Goal: Information Seeking & Learning: Find specific fact

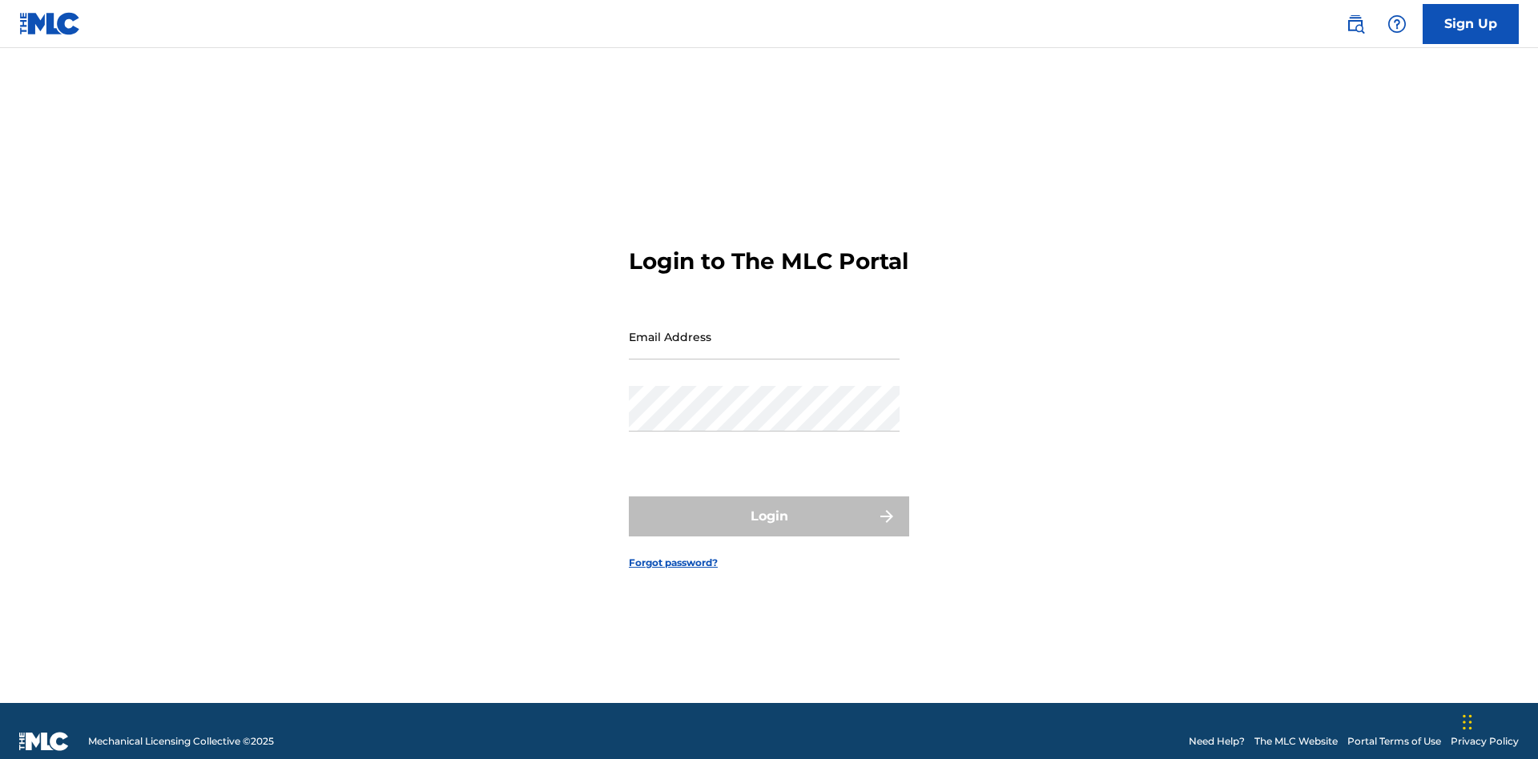
scroll to position [21, 0]
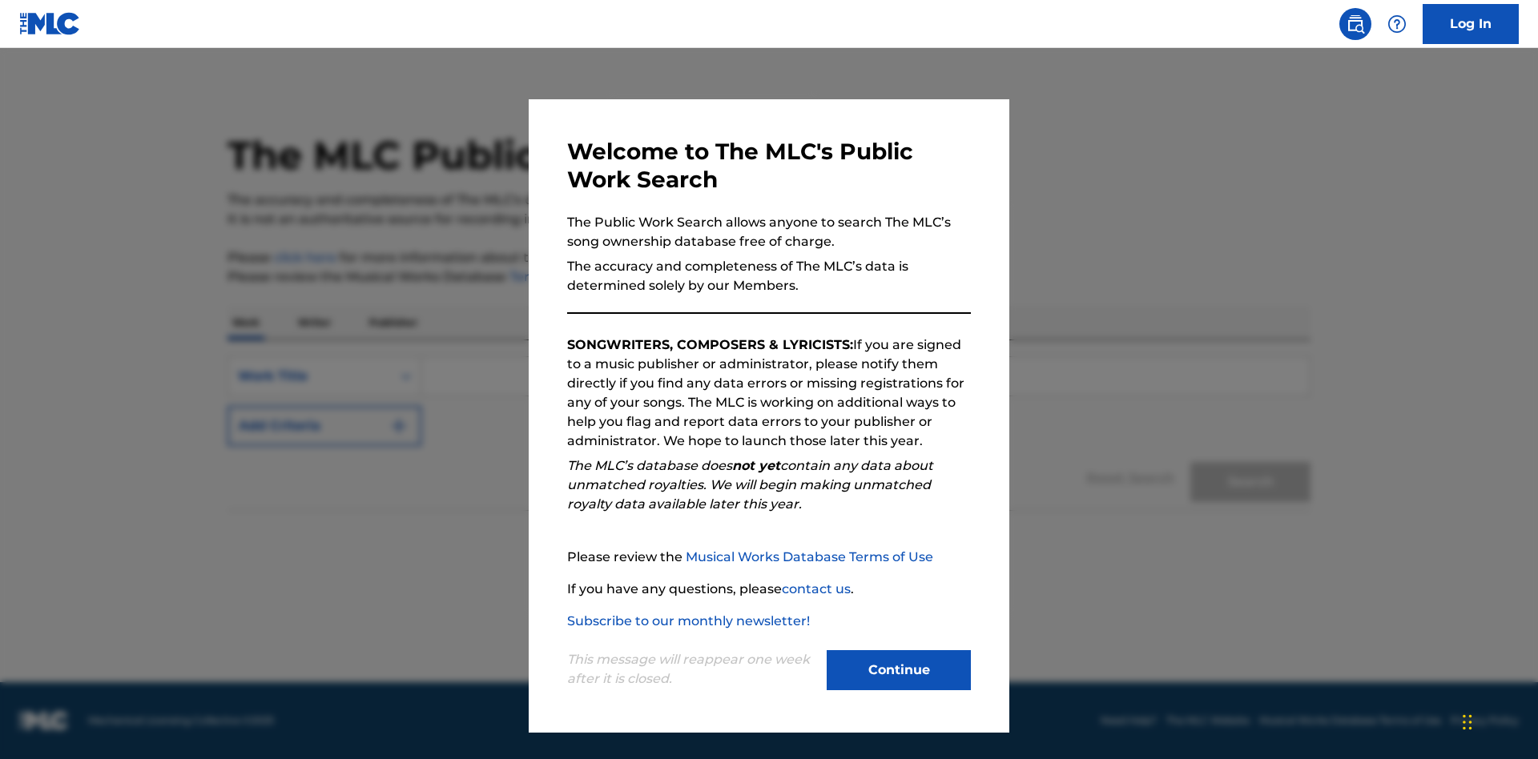
click at [899, 670] on button "Continue" at bounding box center [899, 670] width 144 height 40
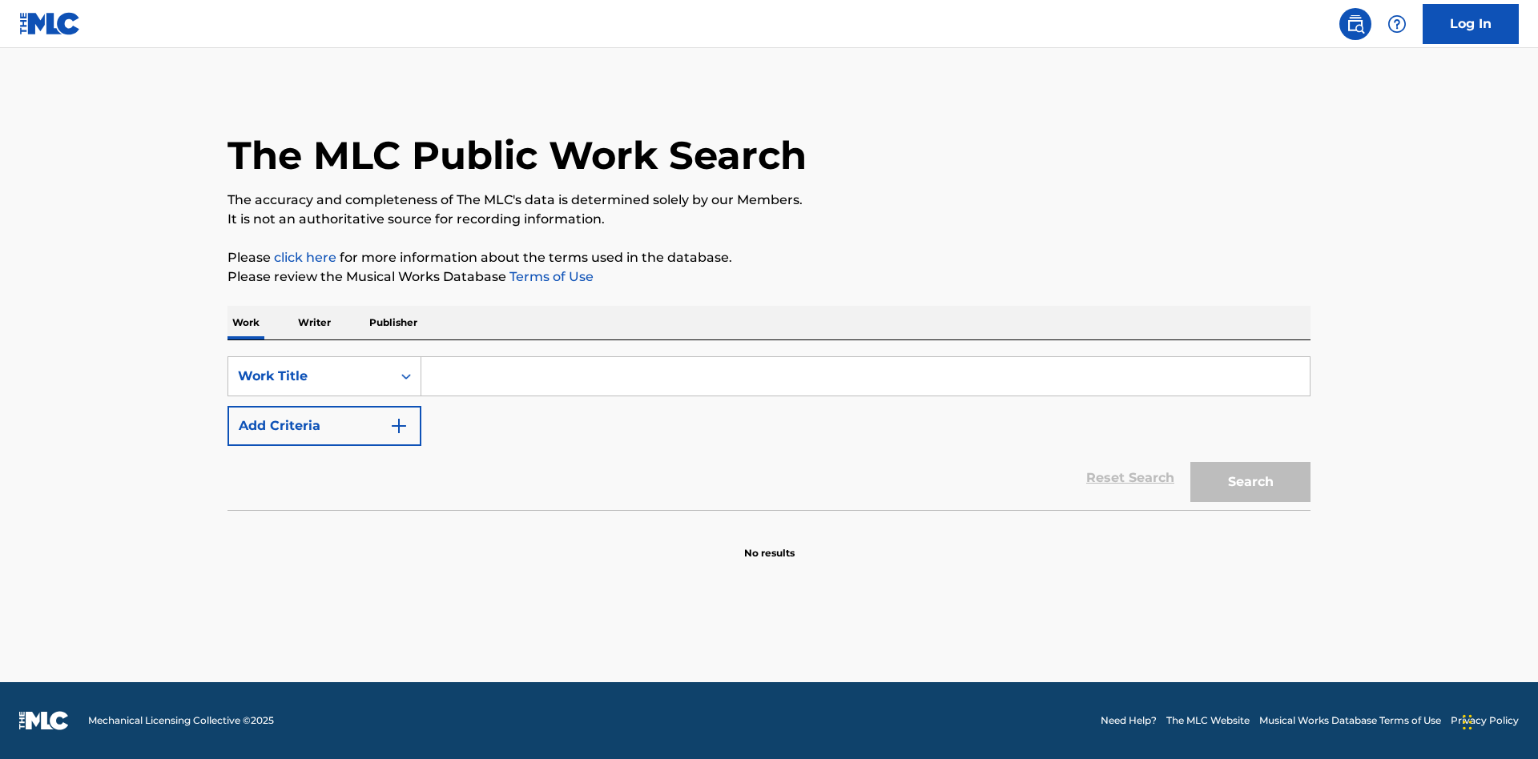
click at [392, 323] on p "Publisher" at bounding box center [393, 323] width 58 height 34
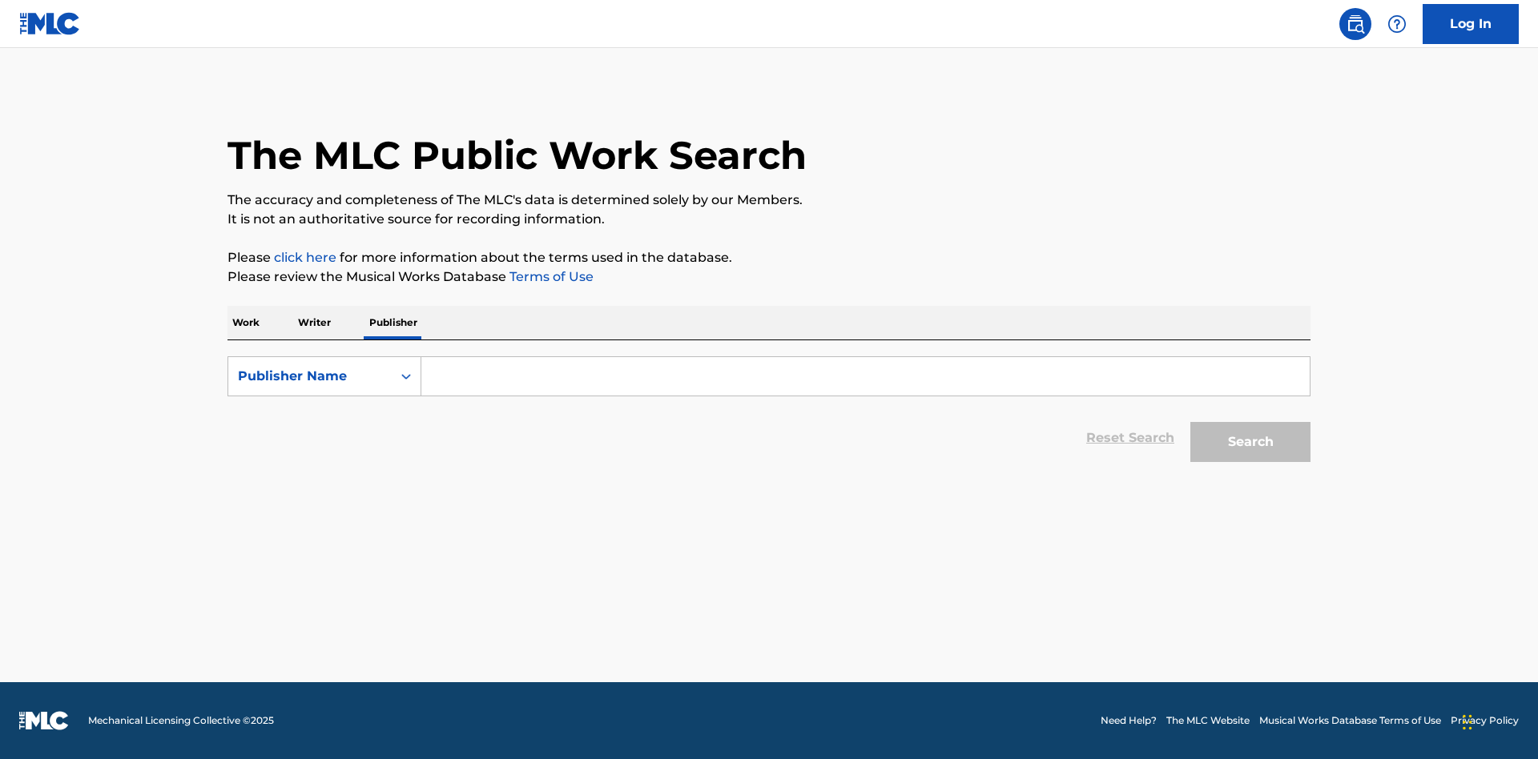
click at [865, 376] on input "Search Form" at bounding box center [865, 376] width 888 height 38
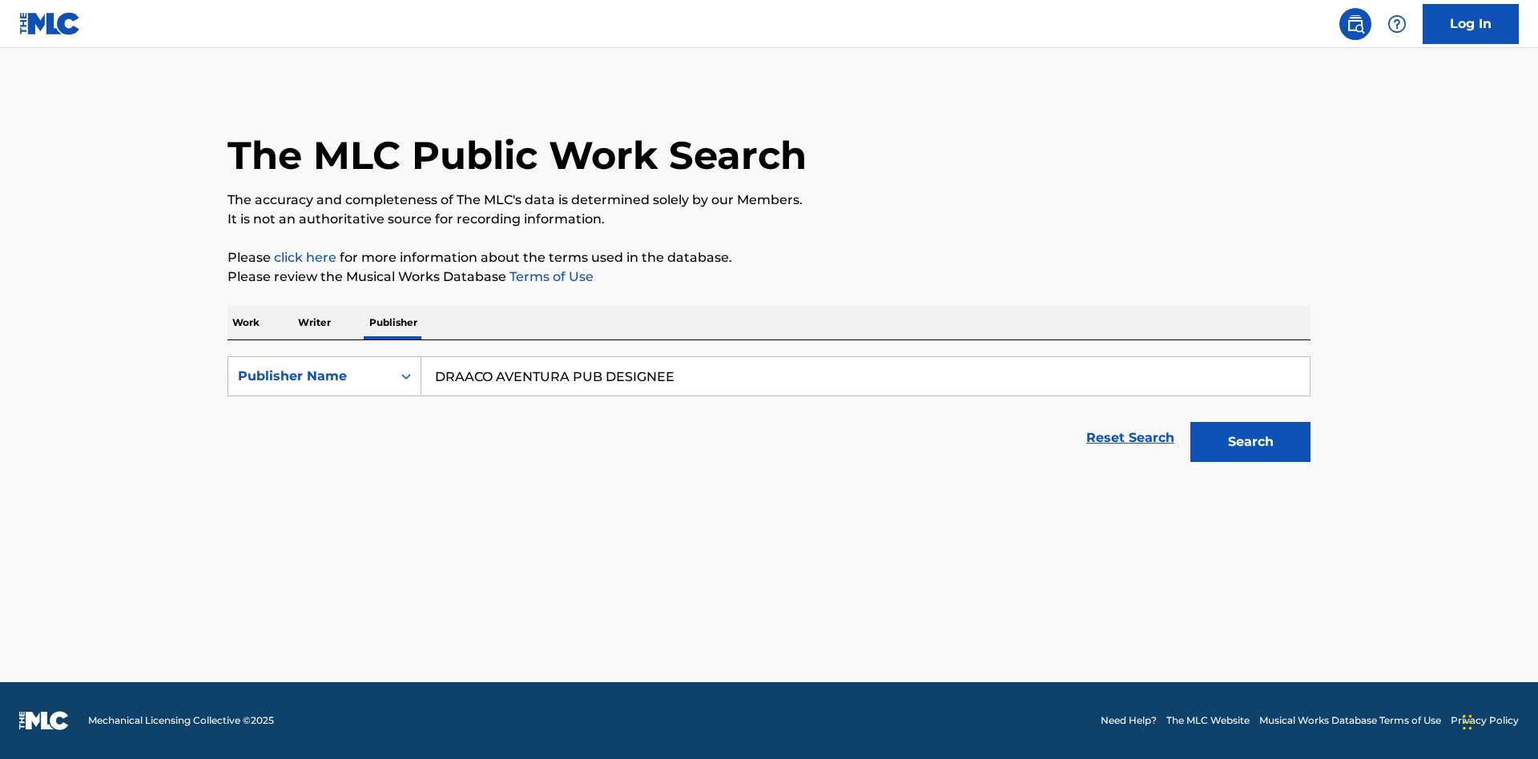
type input "DRAACO AVENTURA PUB DESIGNEE"
click at [1250, 442] on button "Search" at bounding box center [1250, 442] width 120 height 40
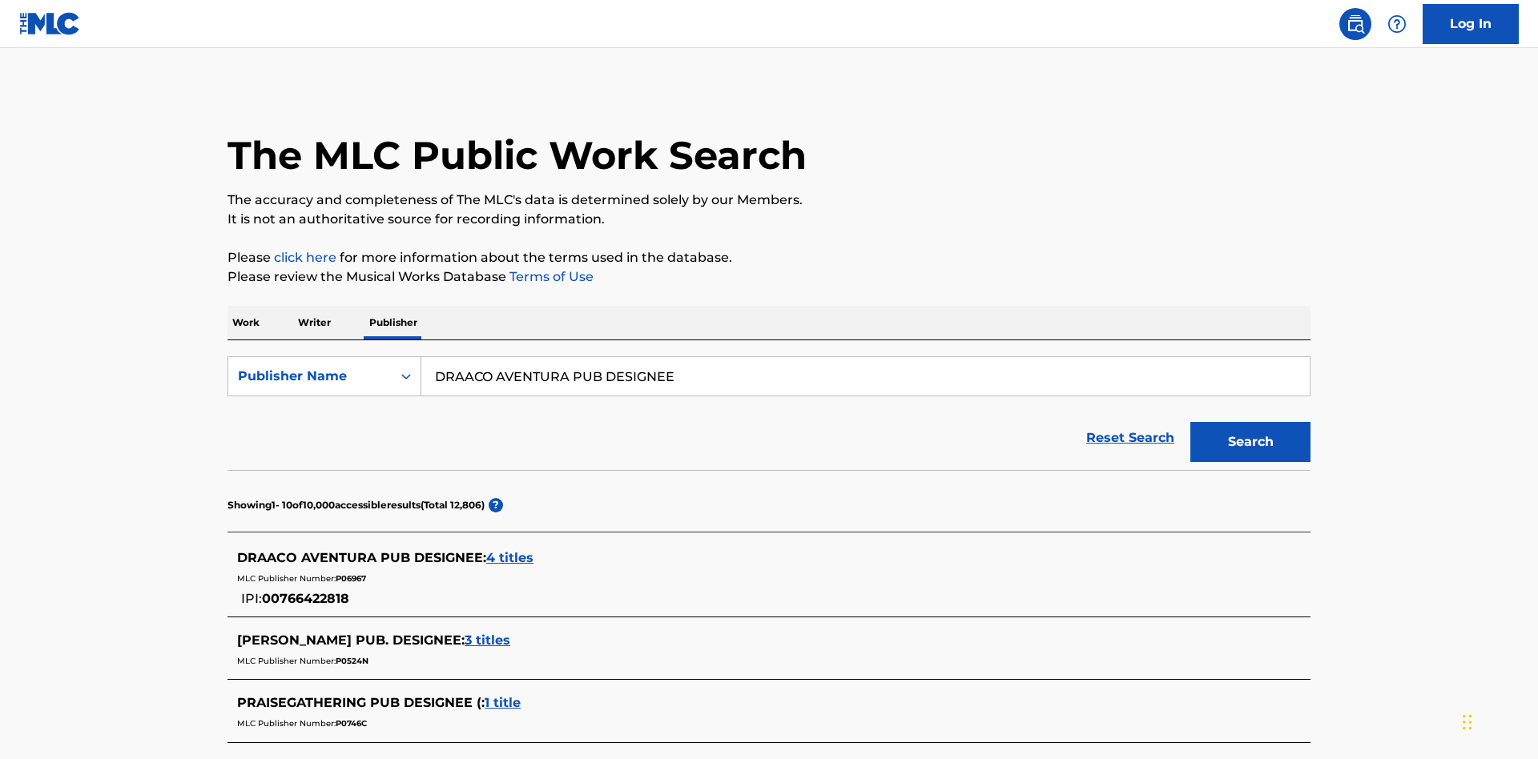
click at [510, 550] on span "4 titles" at bounding box center [509, 557] width 47 height 15
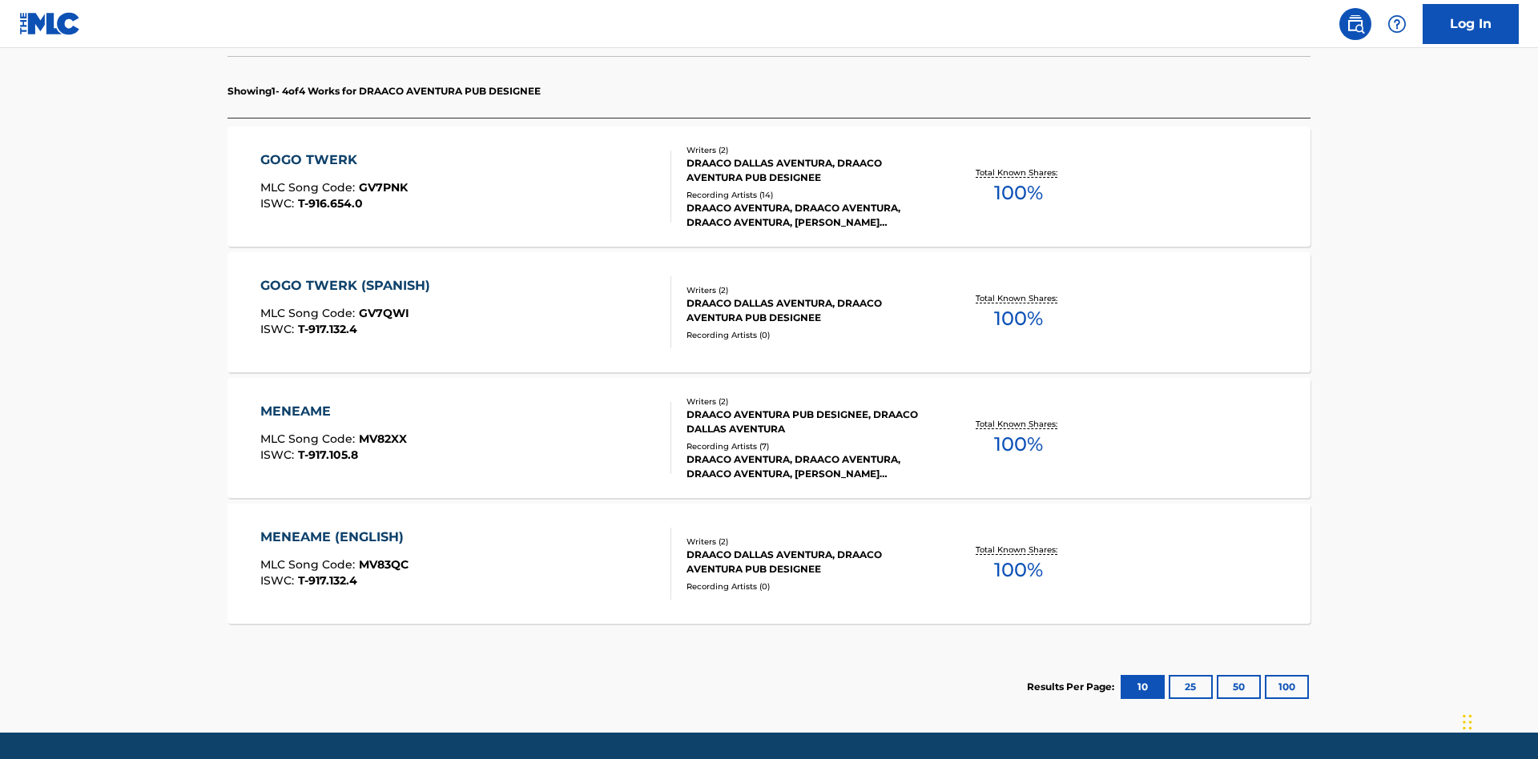
scroll to position [505, 0]
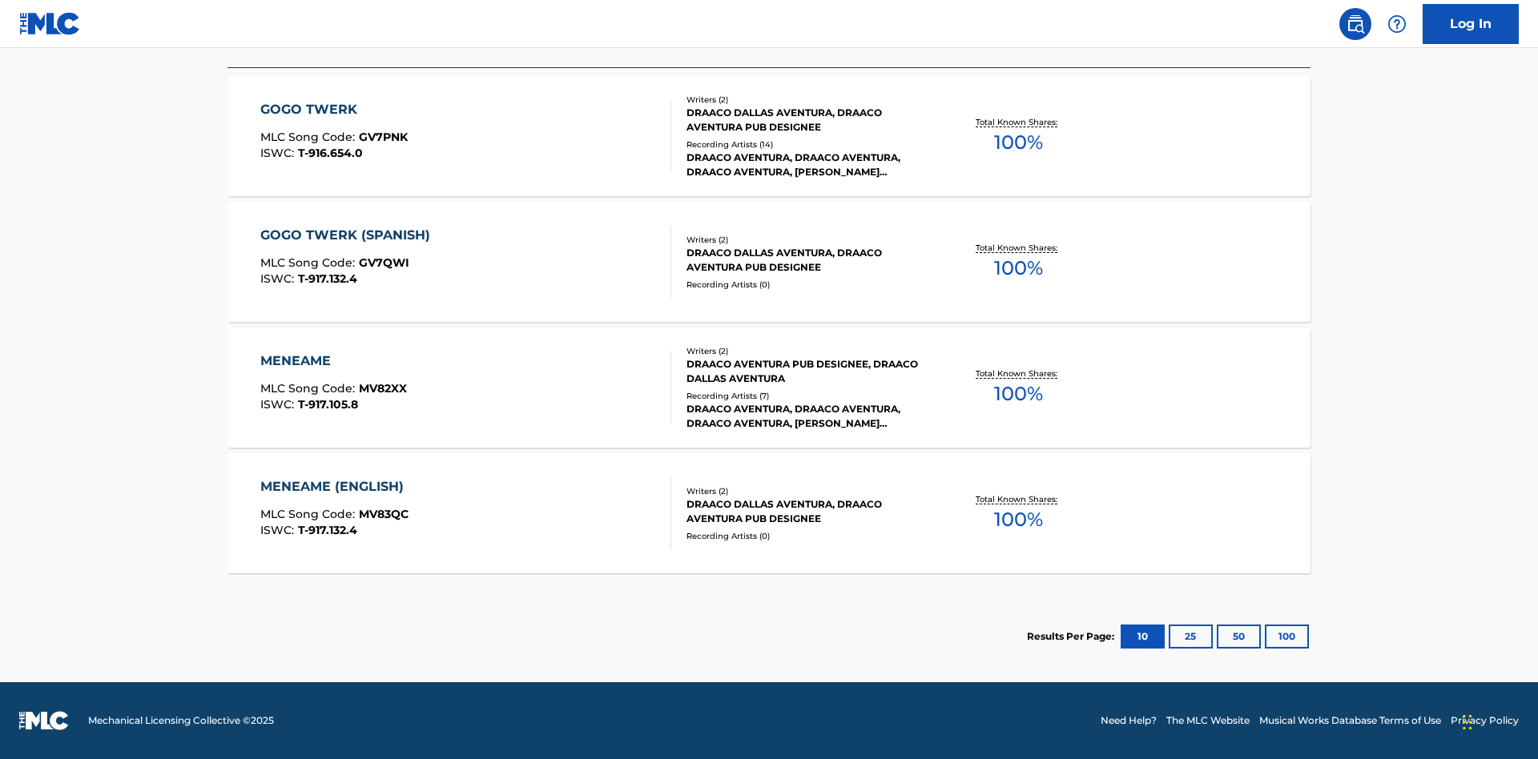
click at [1265, 637] on button "100" at bounding box center [1287, 637] width 44 height 24
click at [332, 361] on div "MENEAME" at bounding box center [333, 361] width 147 height 19
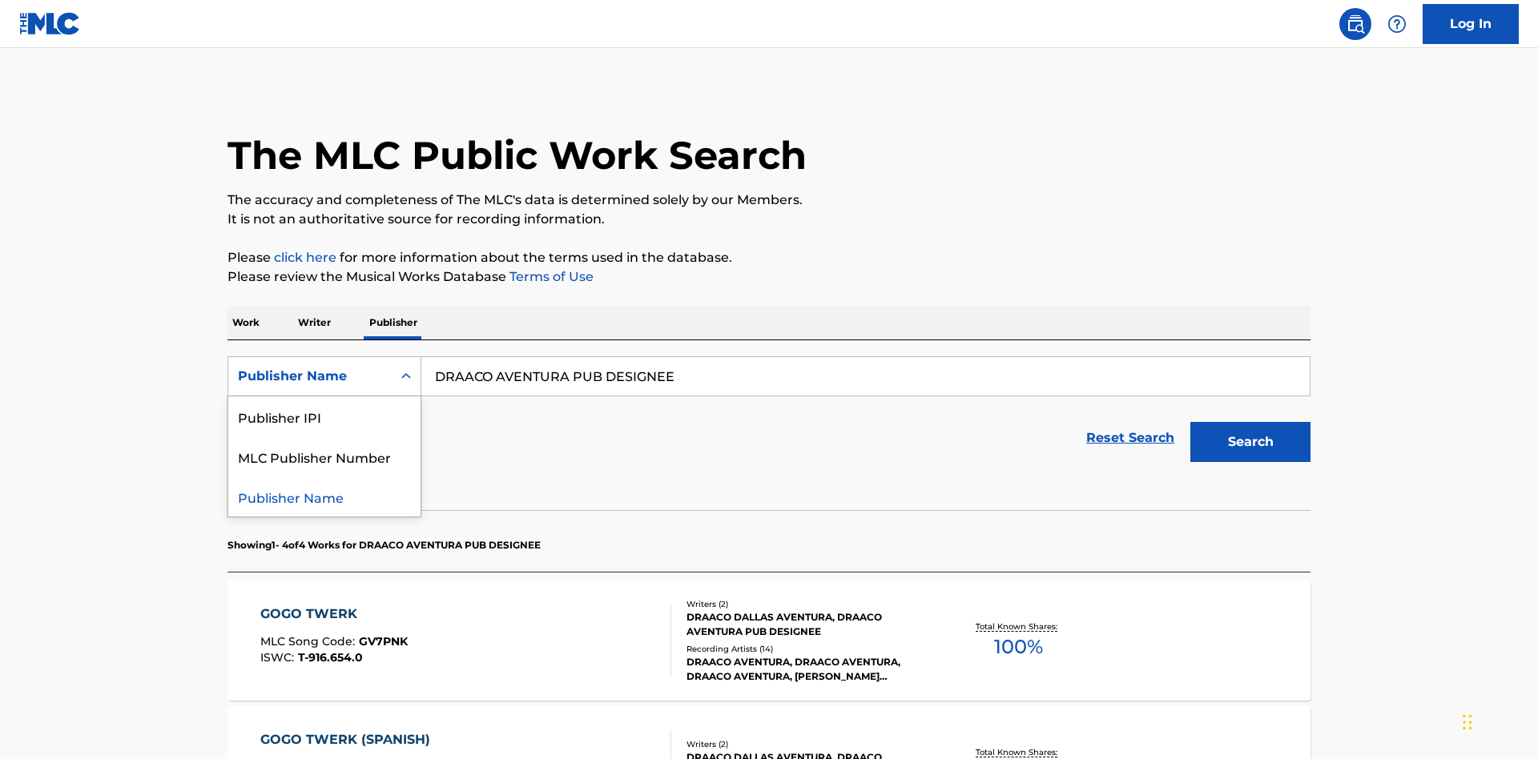
scroll to position [265, 0]
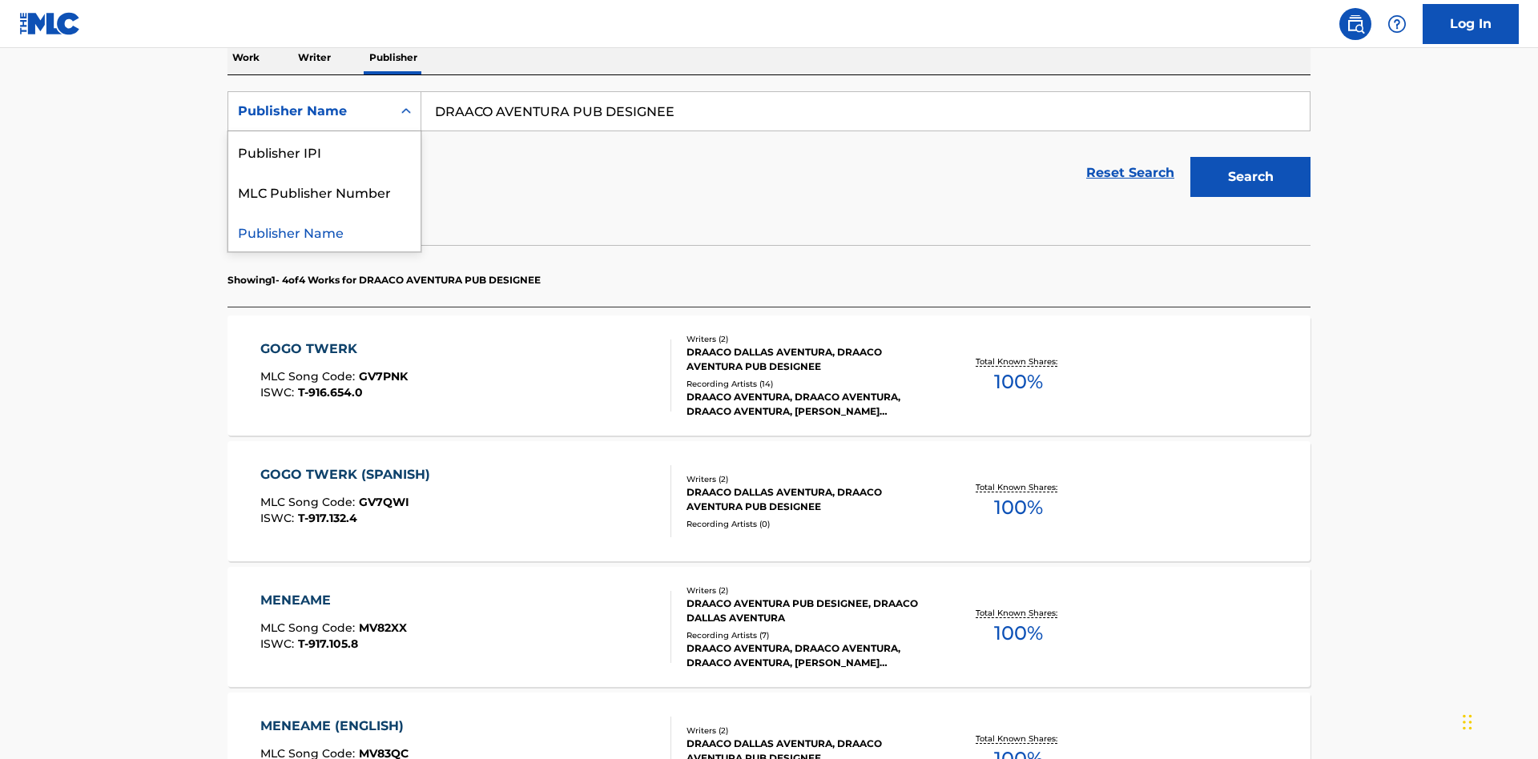
click at [324, 151] on div "Publisher IPI" at bounding box center [324, 151] width 192 height 40
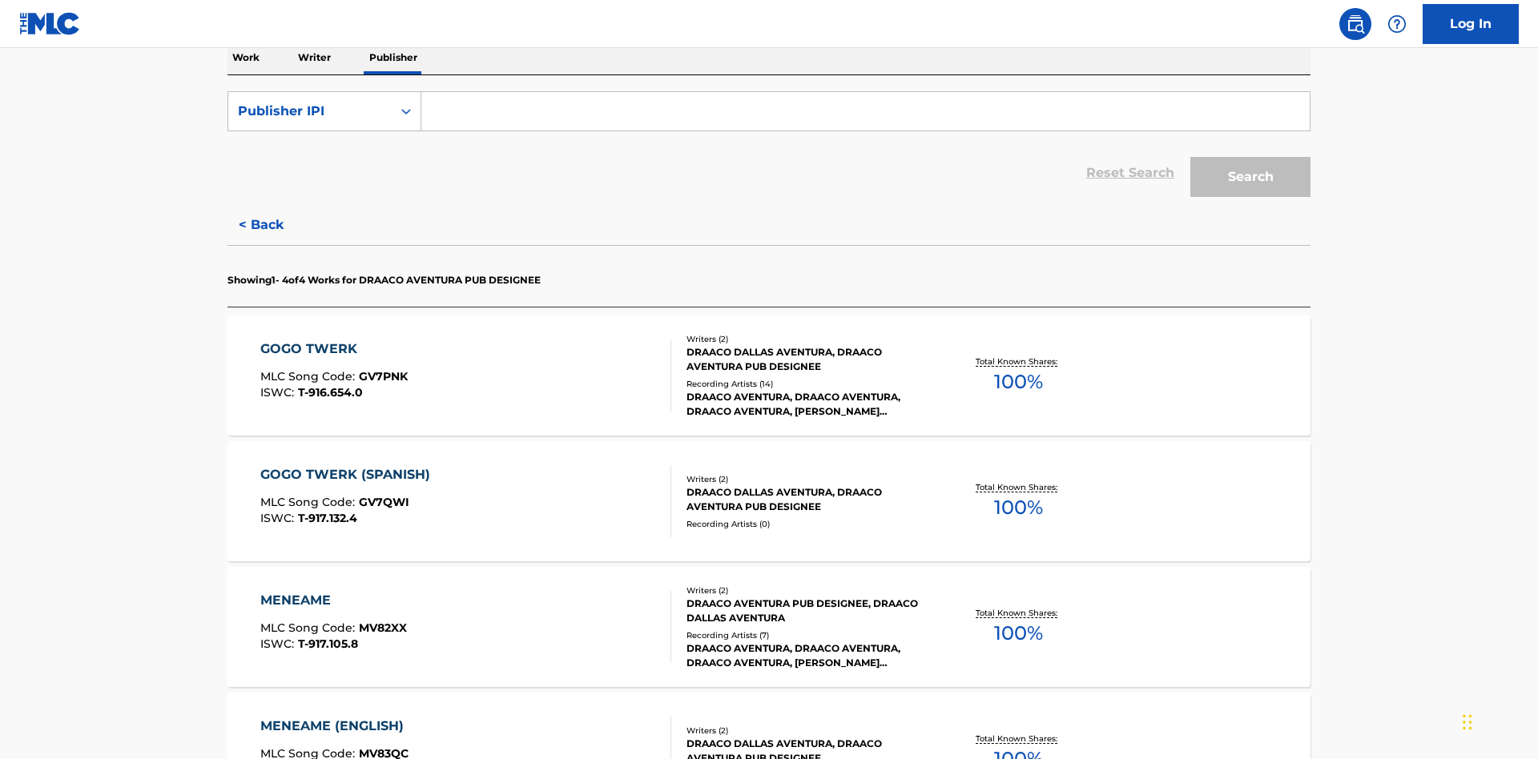
scroll to position [261, 0]
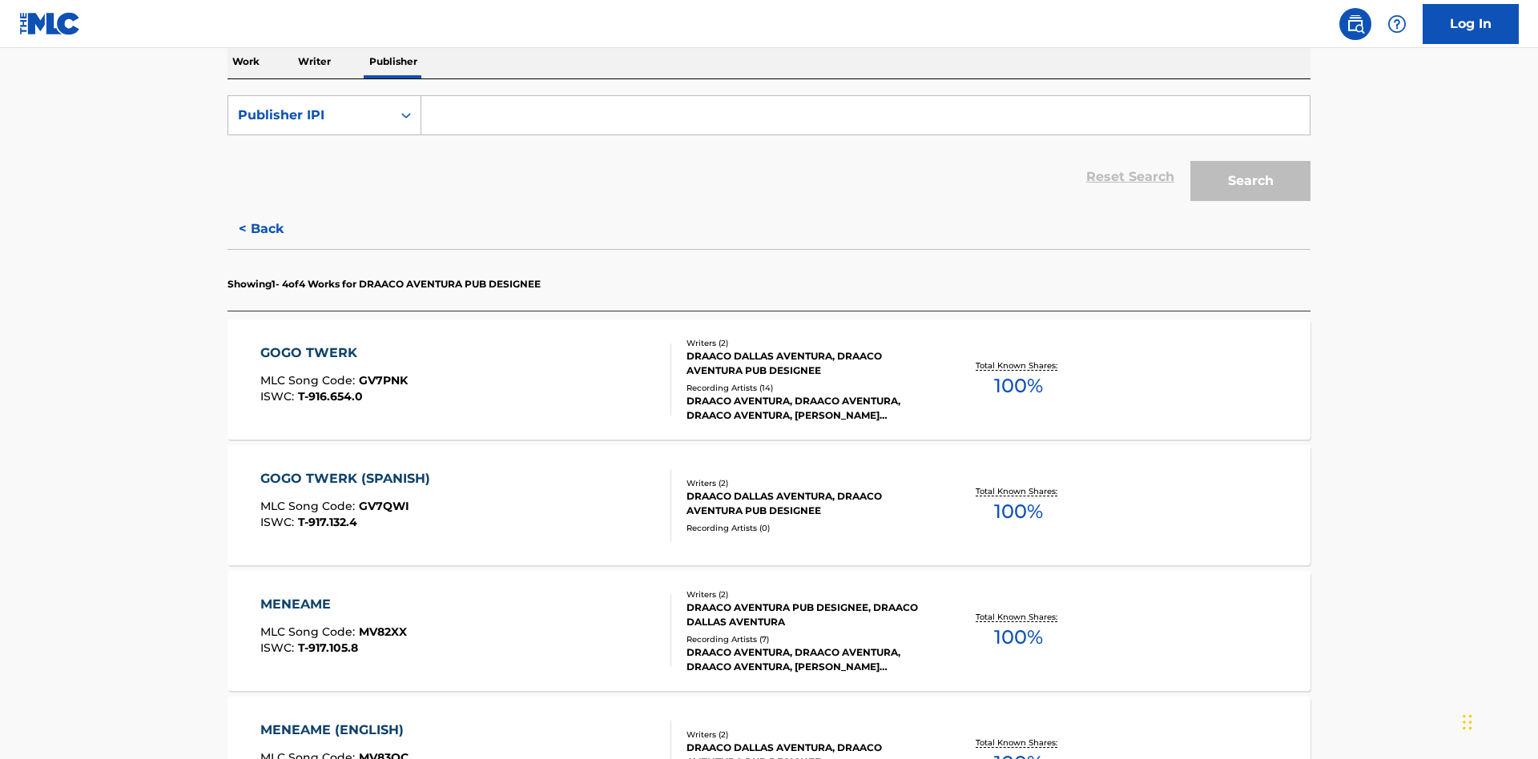
click at [865, 115] on input "Search Form" at bounding box center [865, 115] width 888 height 38
type input "00766422818"
click at [1250, 161] on button "Search" at bounding box center [1250, 181] width 120 height 40
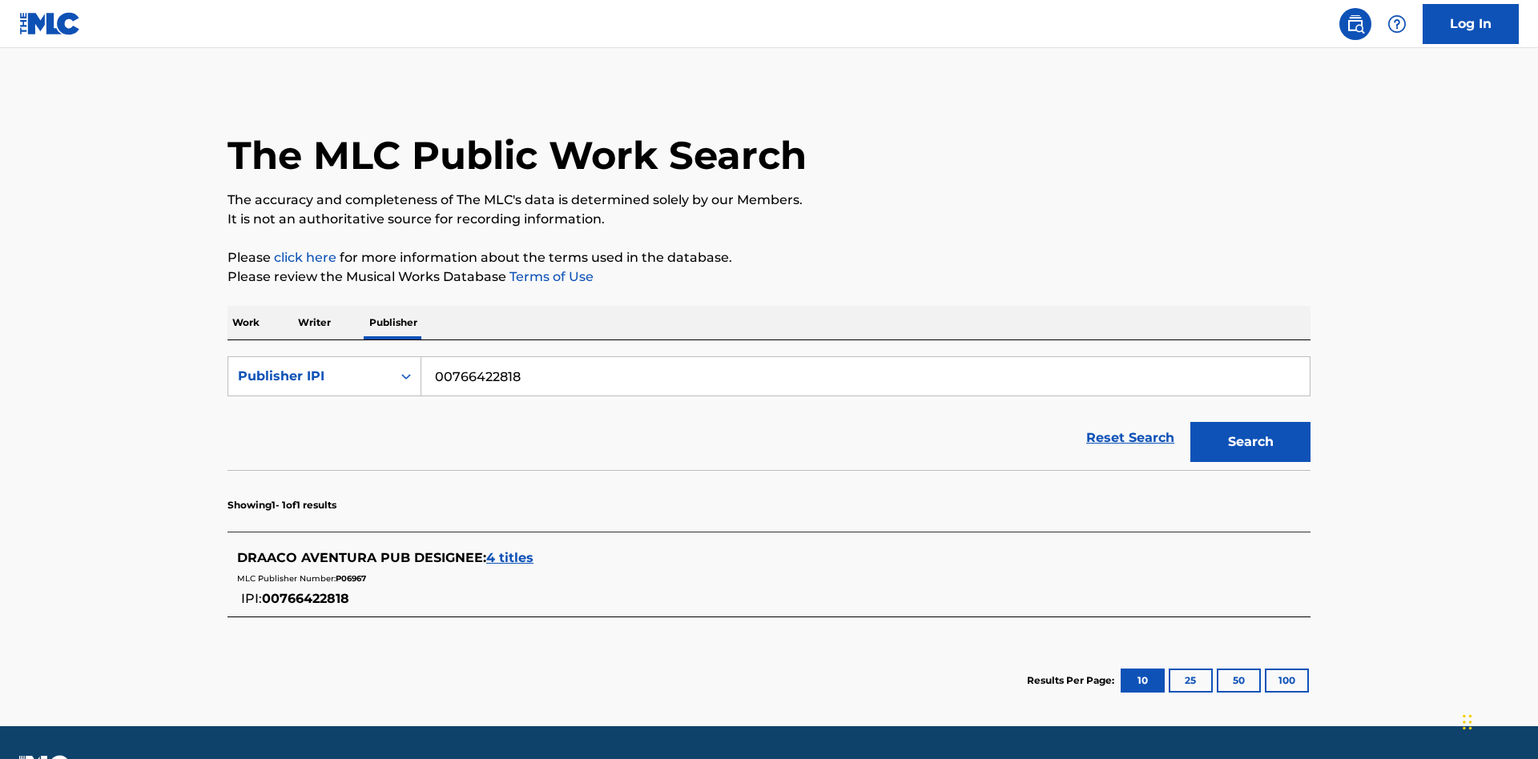
click at [510, 550] on span "4 titles" at bounding box center [509, 557] width 47 height 15
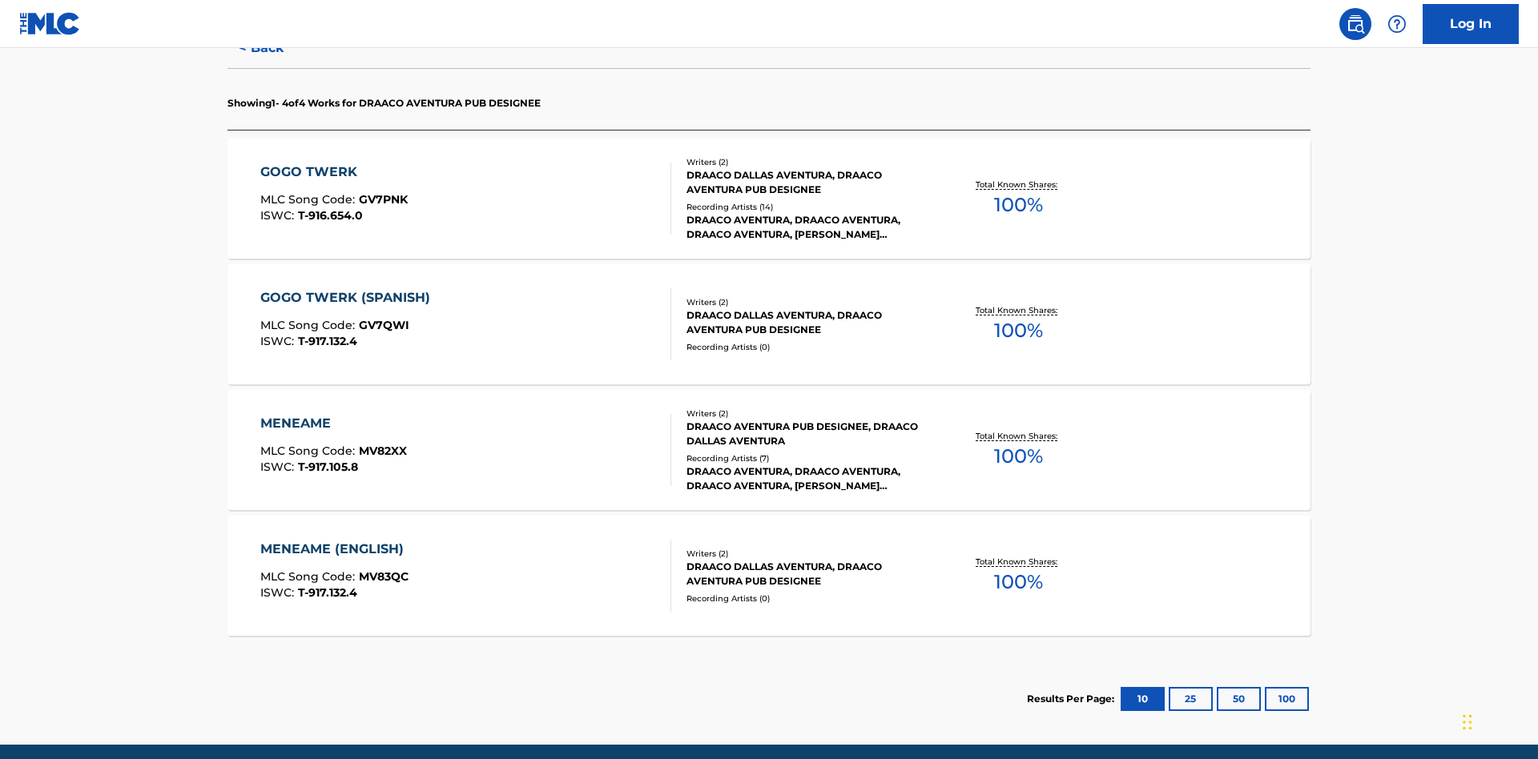
scroll to position [505, 0]
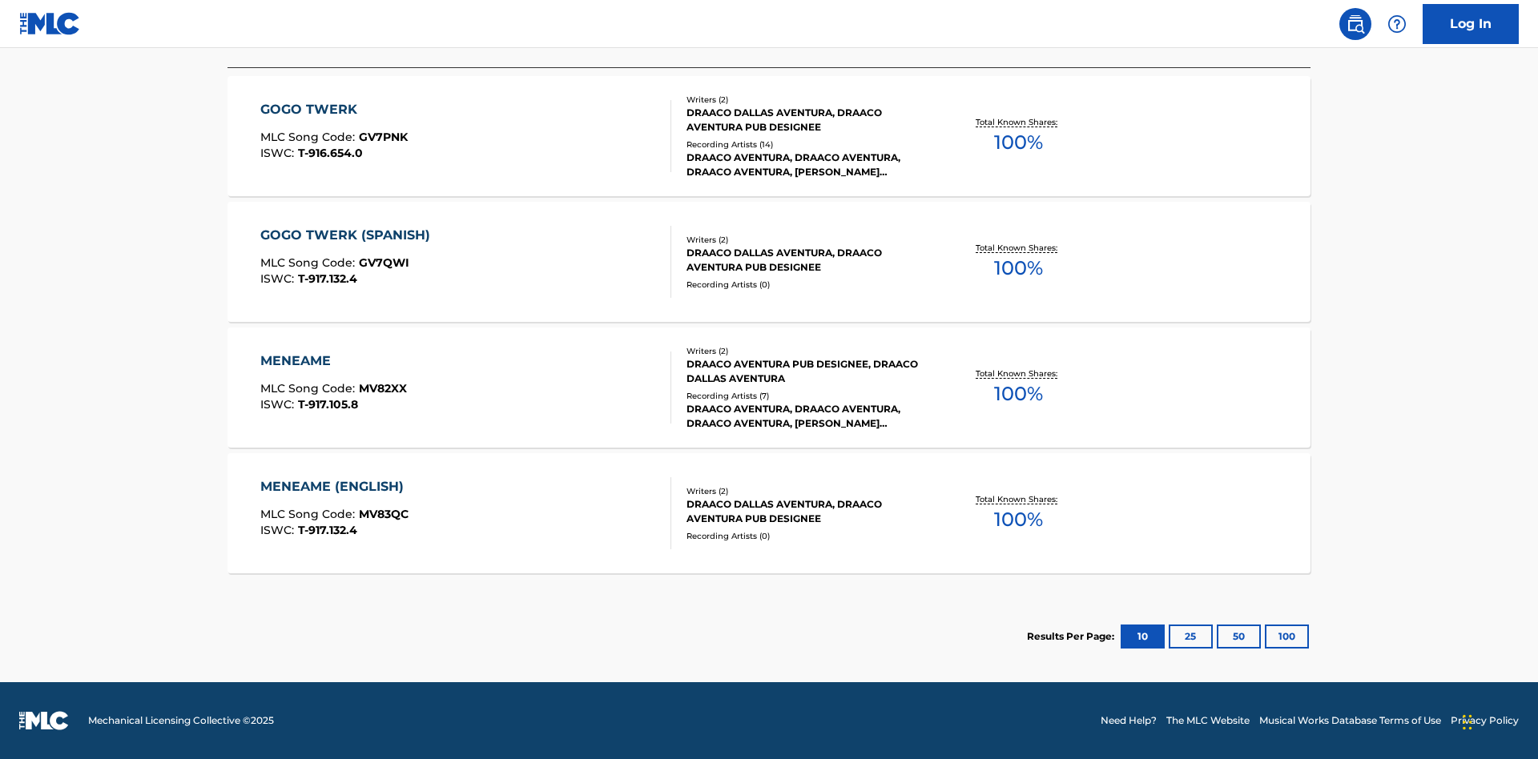
click at [332, 361] on div "MENEAME" at bounding box center [333, 361] width 147 height 19
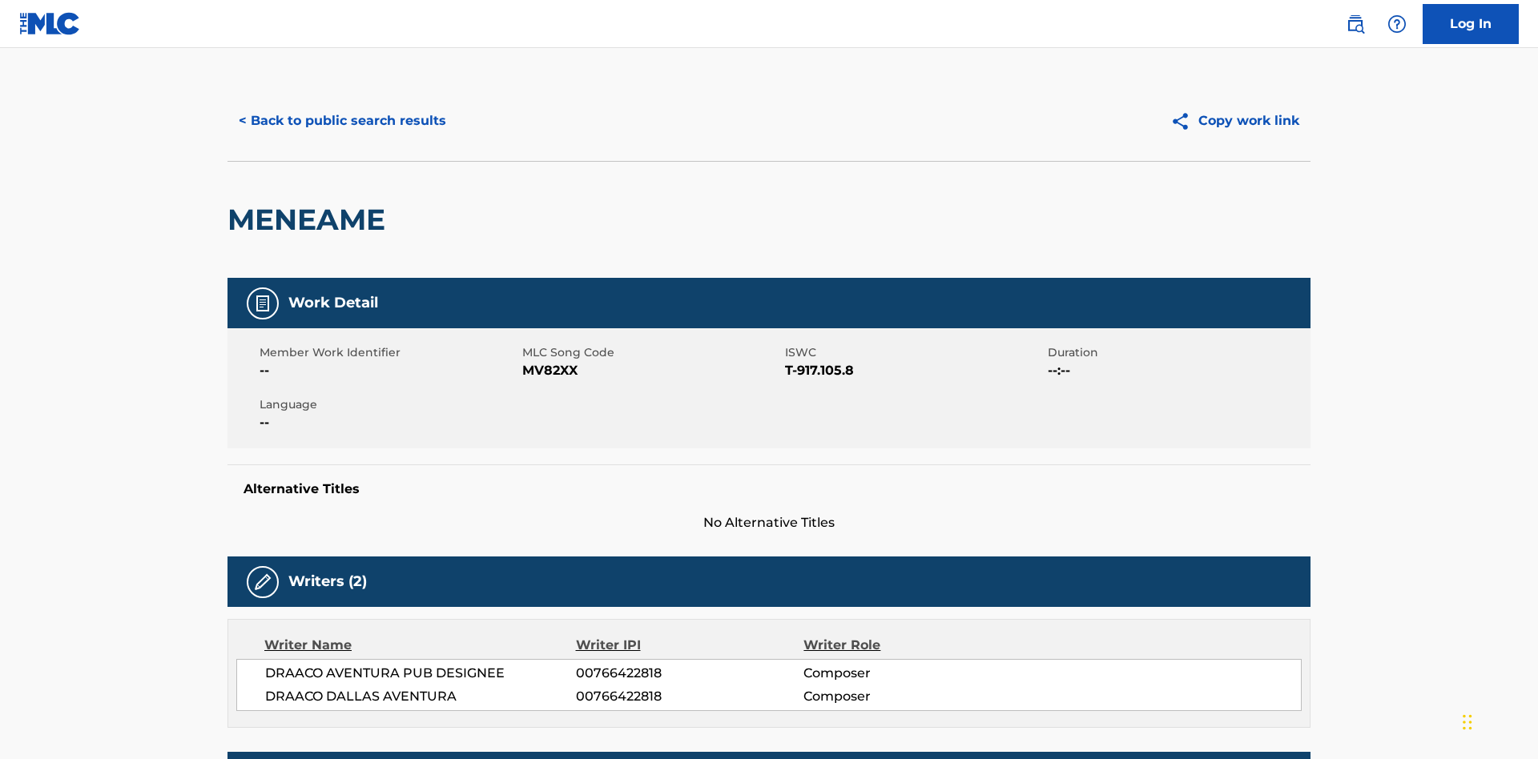
click at [340, 116] on button "< Back to public search results" at bounding box center [342, 121] width 230 height 40
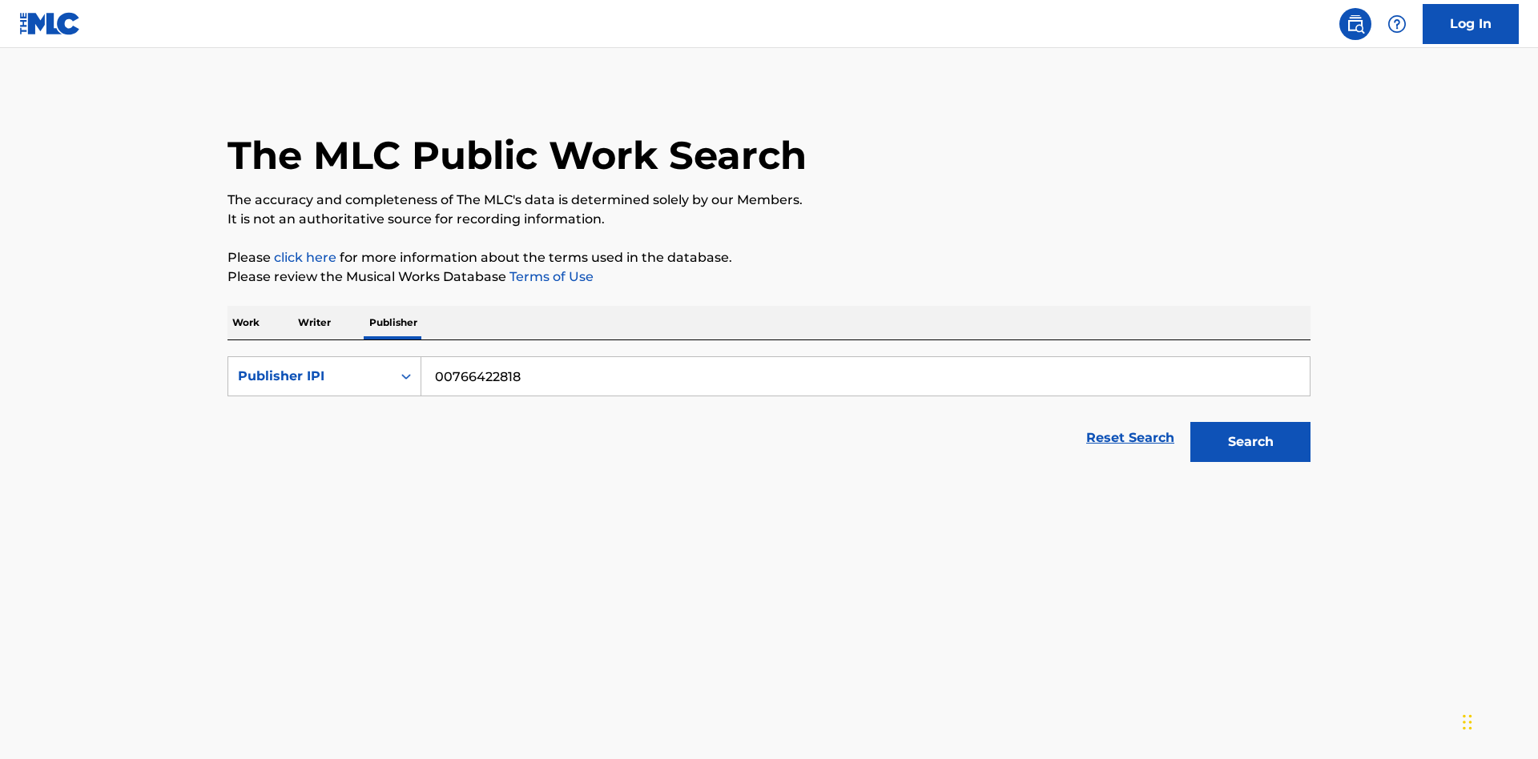
scroll to position [265, 0]
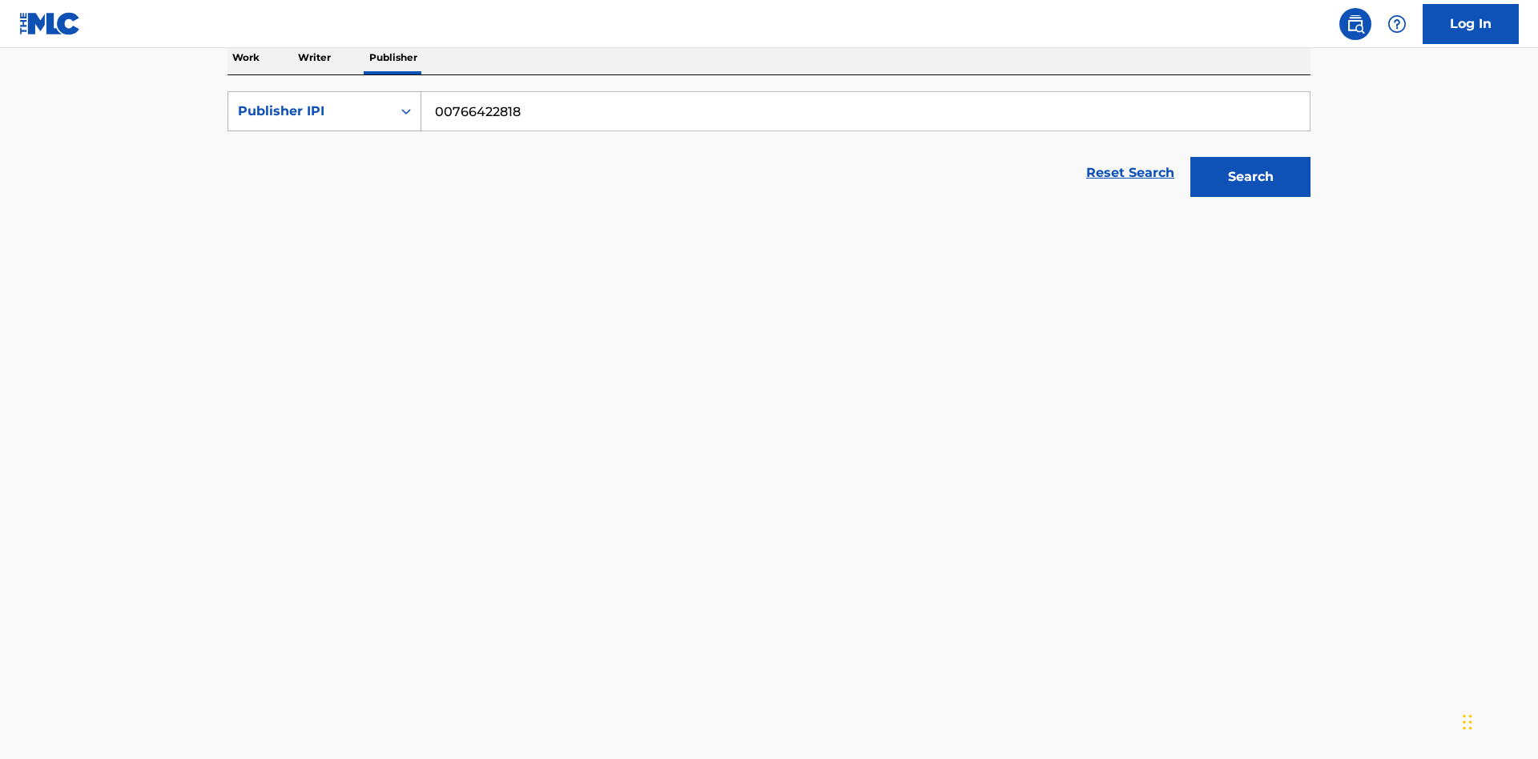
click at [310, 111] on div "Publisher IPI" at bounding box center [310, 111] width 144 height 19
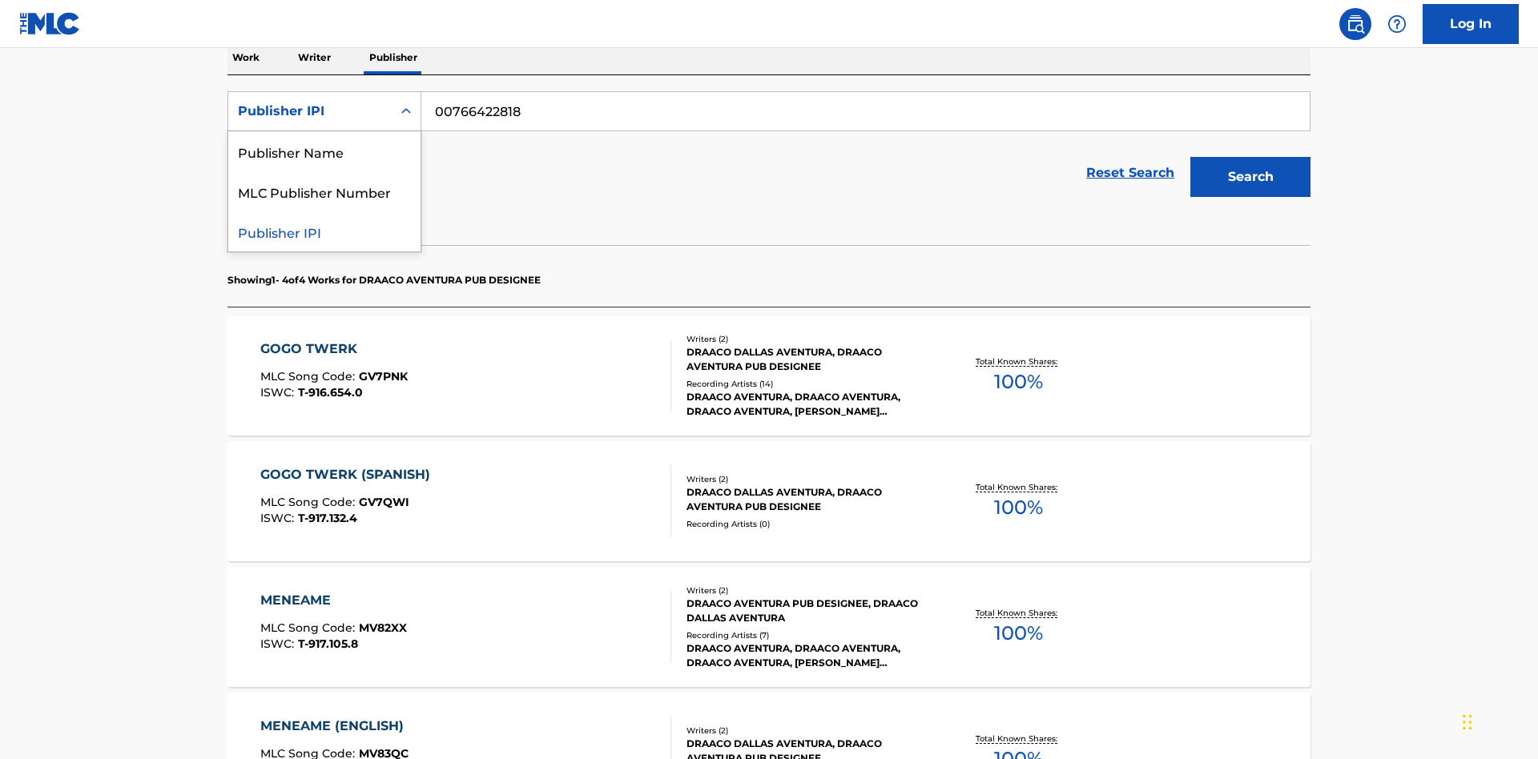
click at [324, 191] on div "MLC Publisher Number" at bounding box center [324, 191] width 192 height 40
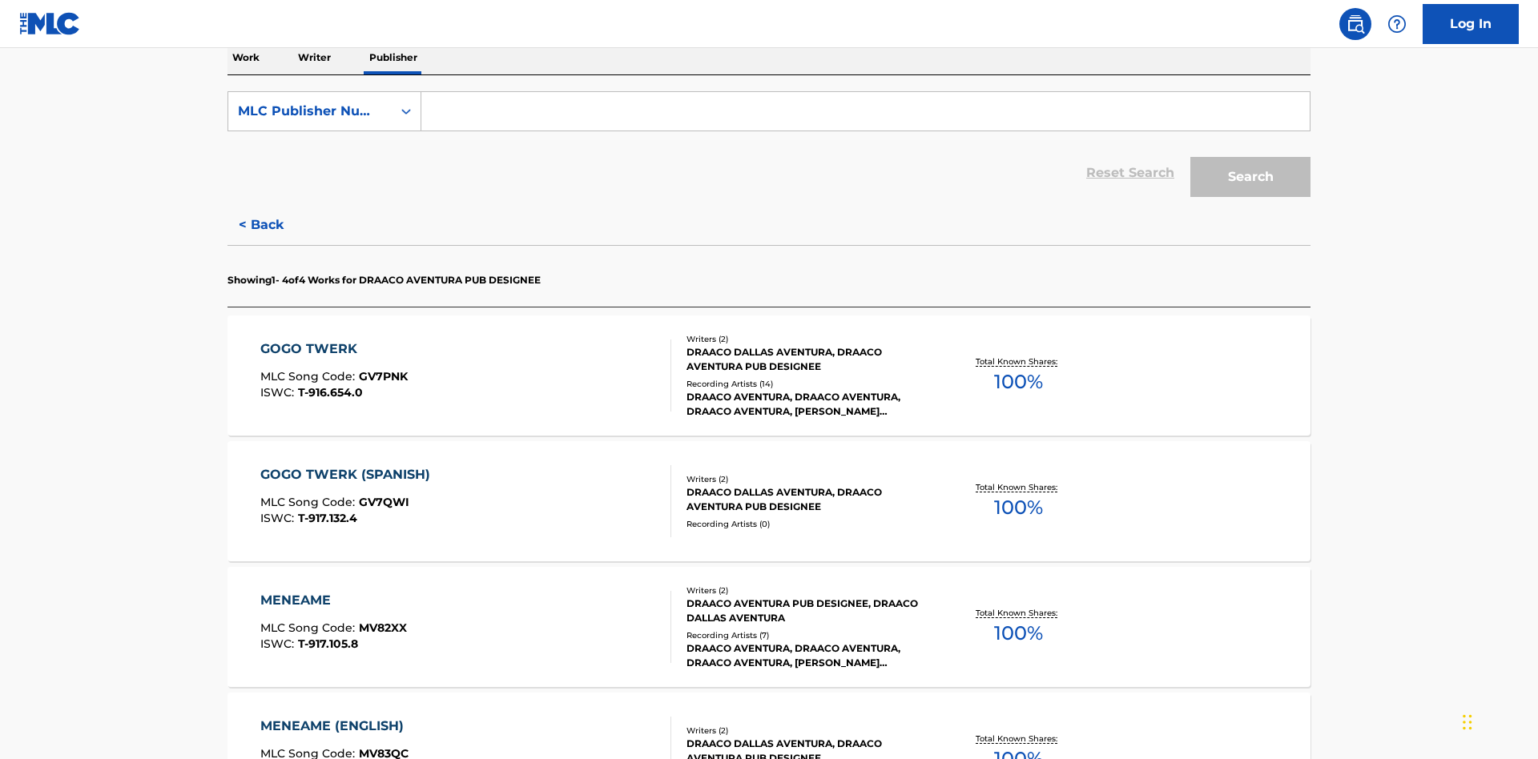
click at [865, 115] on input "Search Form" at bounding box center [865, 111] width 888 height 38
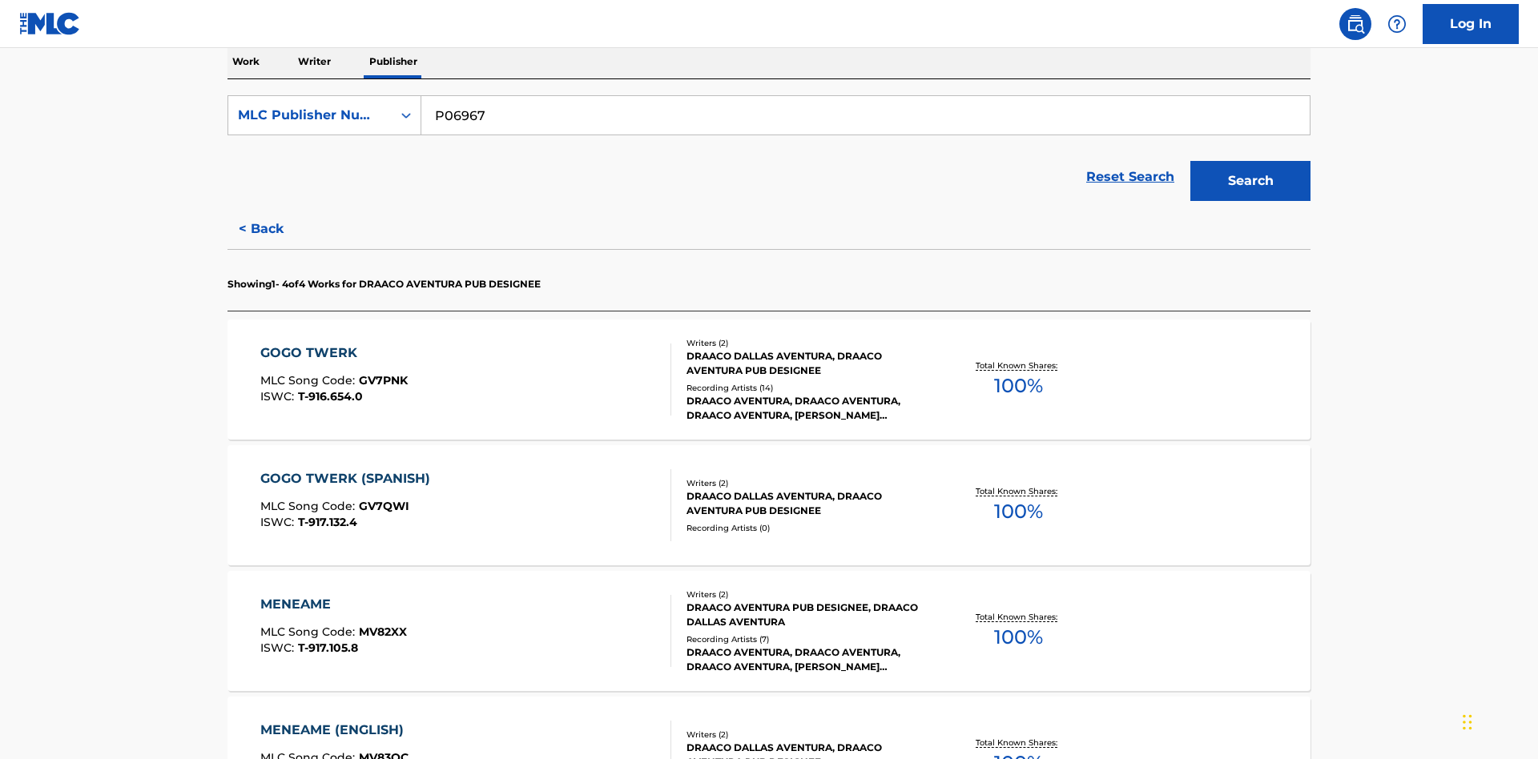
type input "P06967"
click at [1250, 161] on button "Search" at bounding box center [1250, 181] width 120 height 40
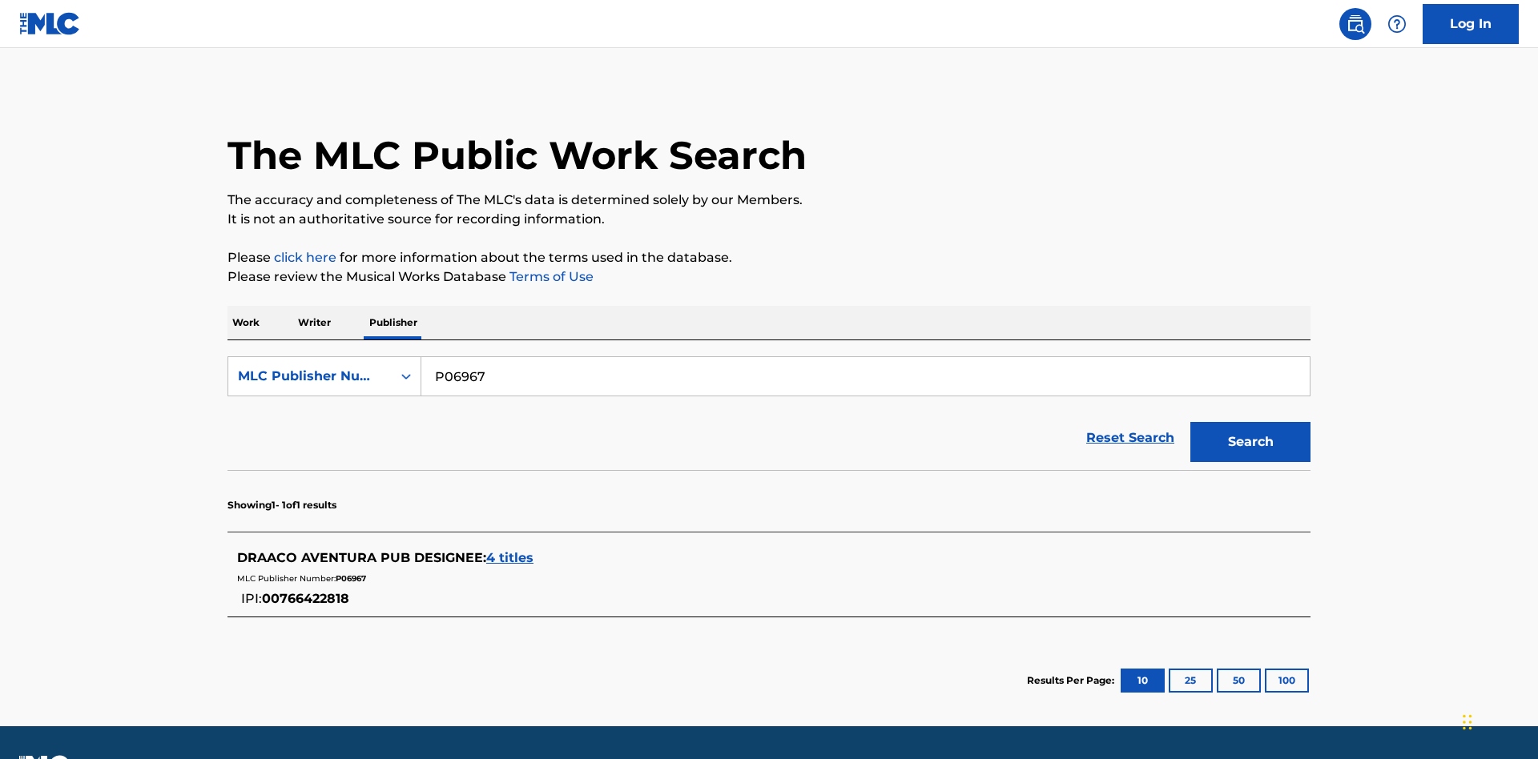
scroll to position [44, 0]
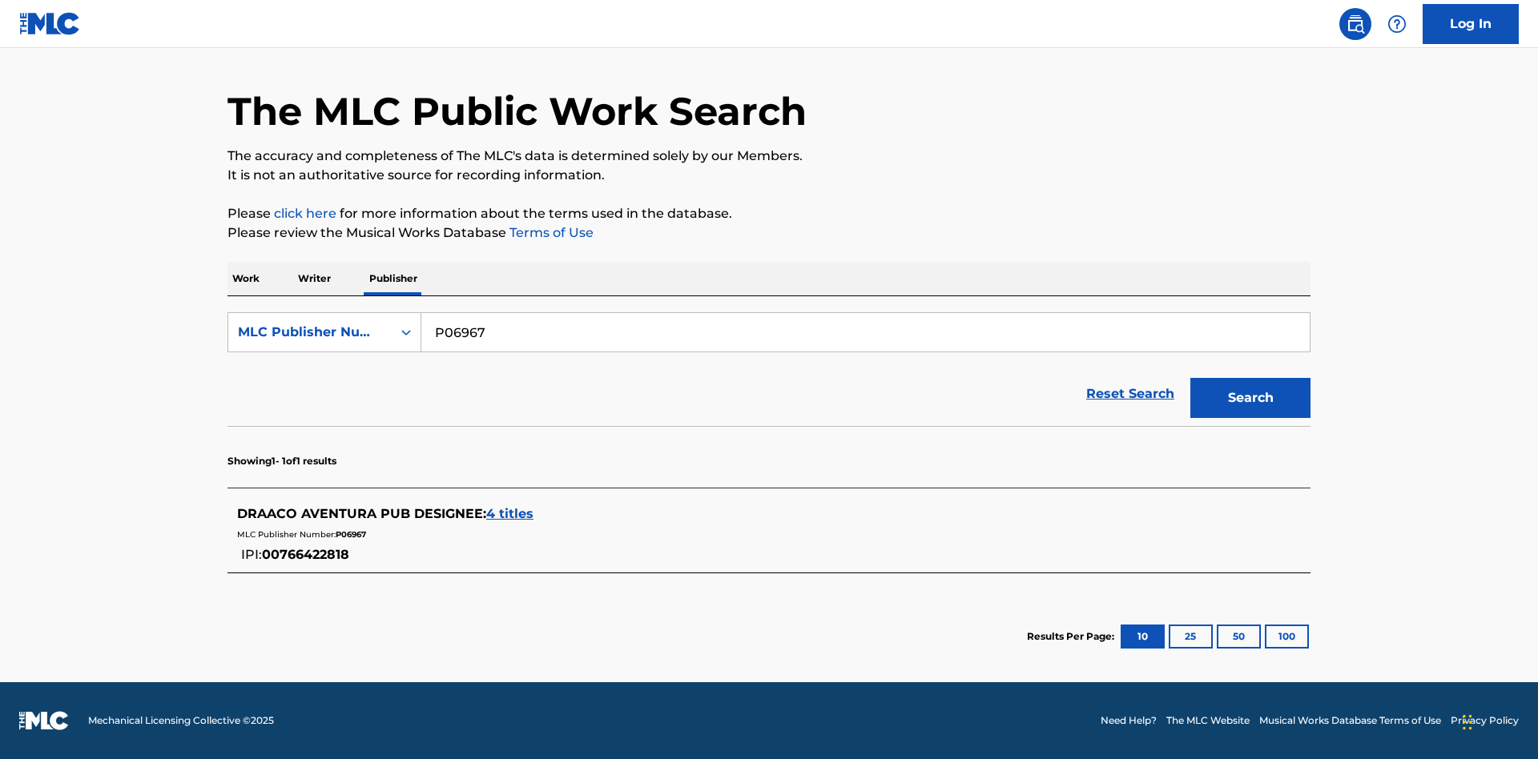
click at [510, 514] on span "4 titles" at bounding box center [509, 513] width 47 height 15
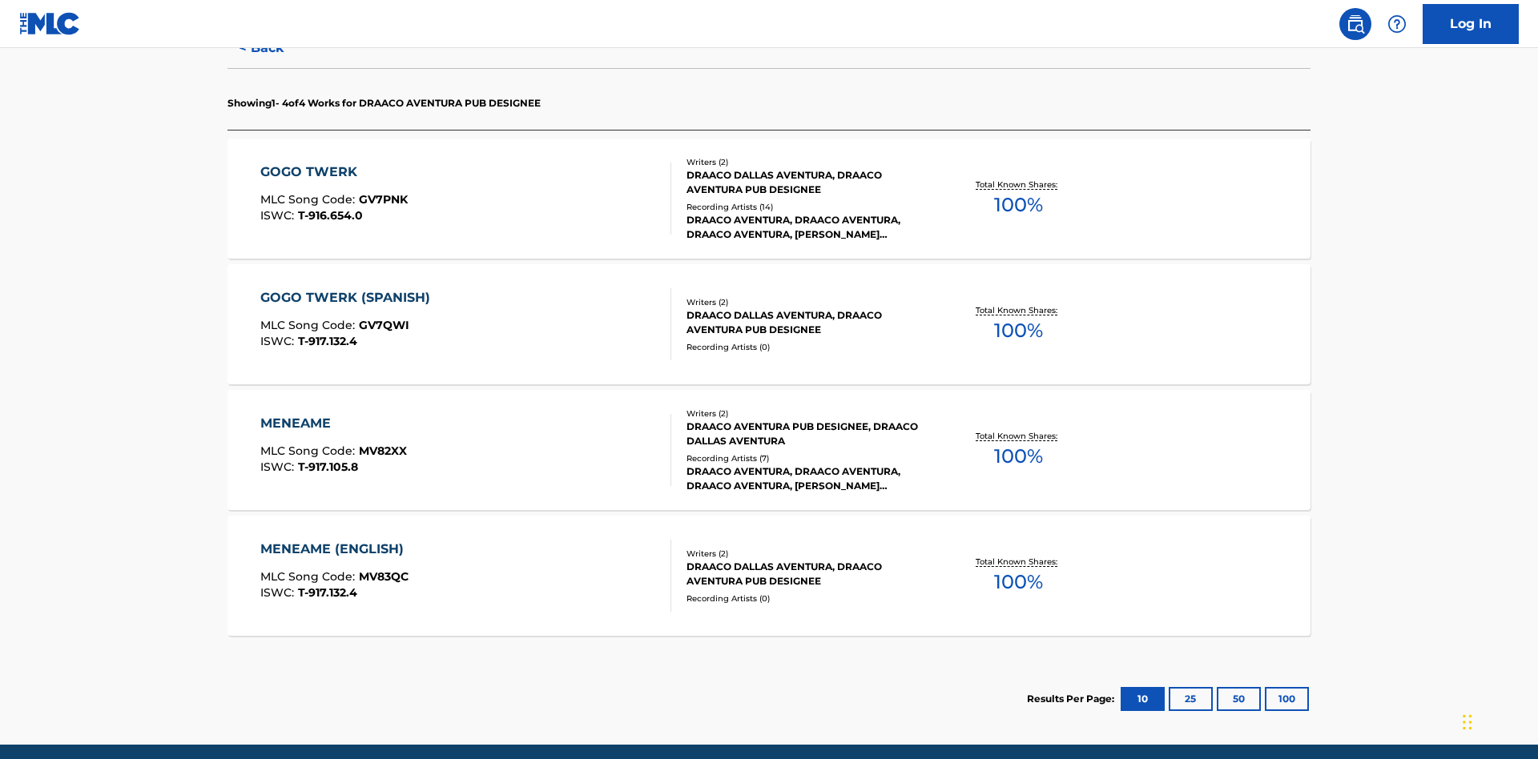
scroll to position [505, 0]
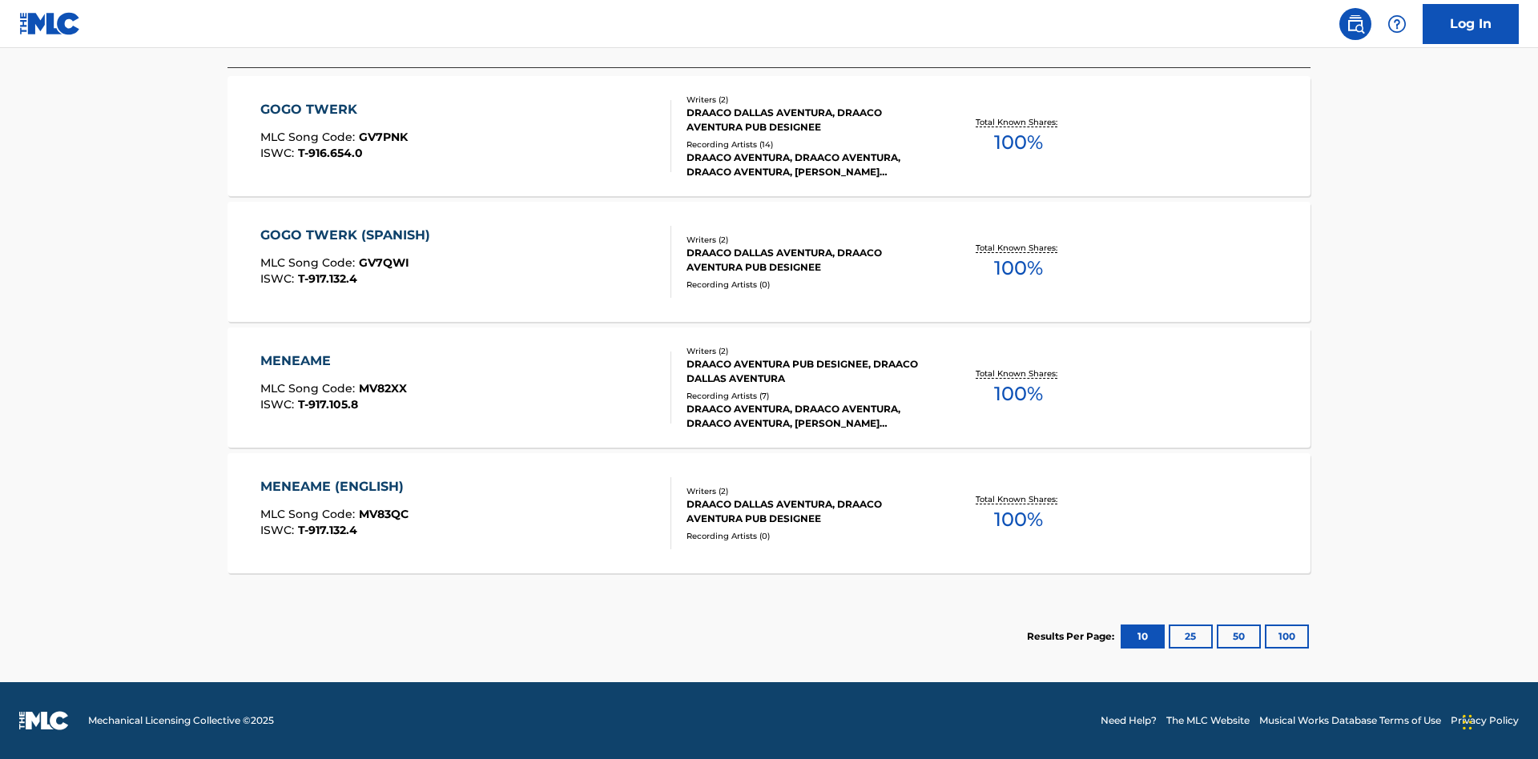
click at [332, 361] on div "MENEAME" at bounding box center [333, 361] width 147 height 19
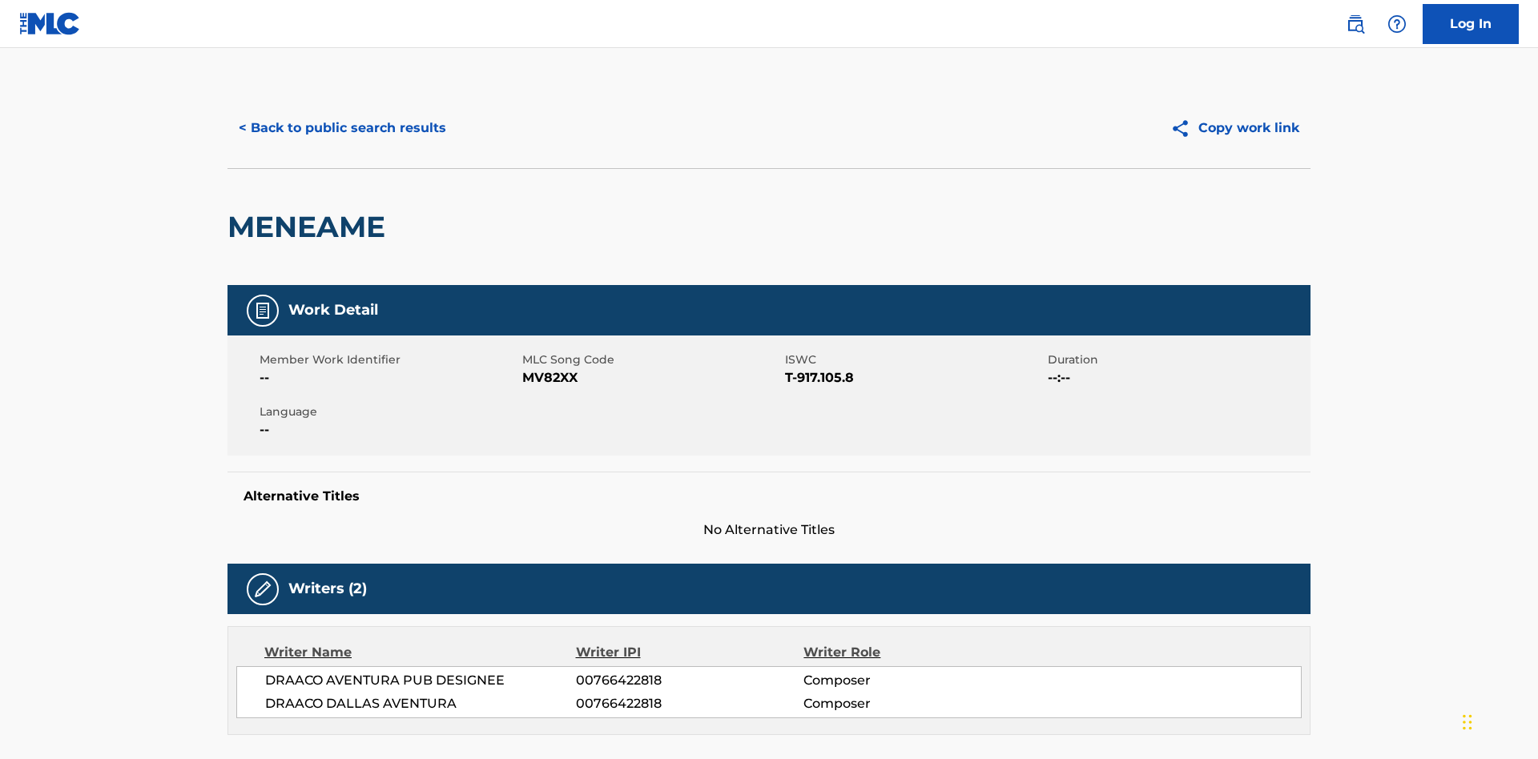
scroll to position [272, 0]
